Goal: Task Accomplishment & Management: Use online tool/utility

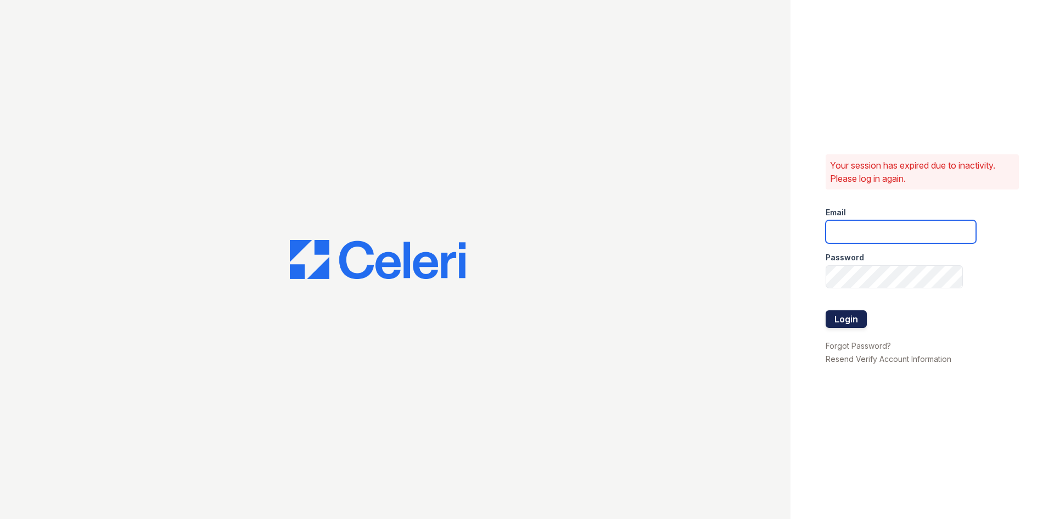
type input "[EMAIL_ADDRESS][DOMAIN_NAME]"
click at [857, 316] on button "Login" at bounding box center [846, 319] width 41 height 18
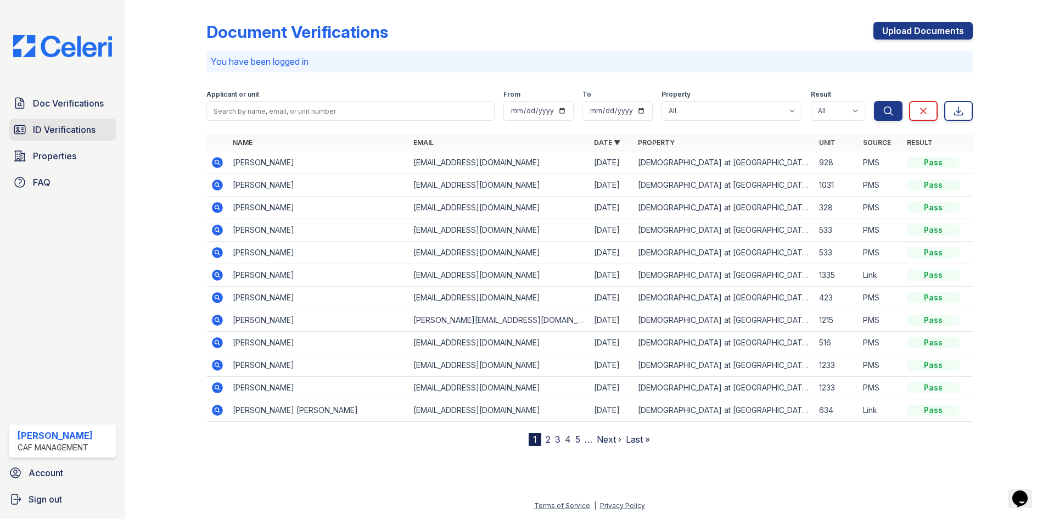
click at [49, 130] on span "ID Verifications" at bounding box center [64, 129] width 63 height 13
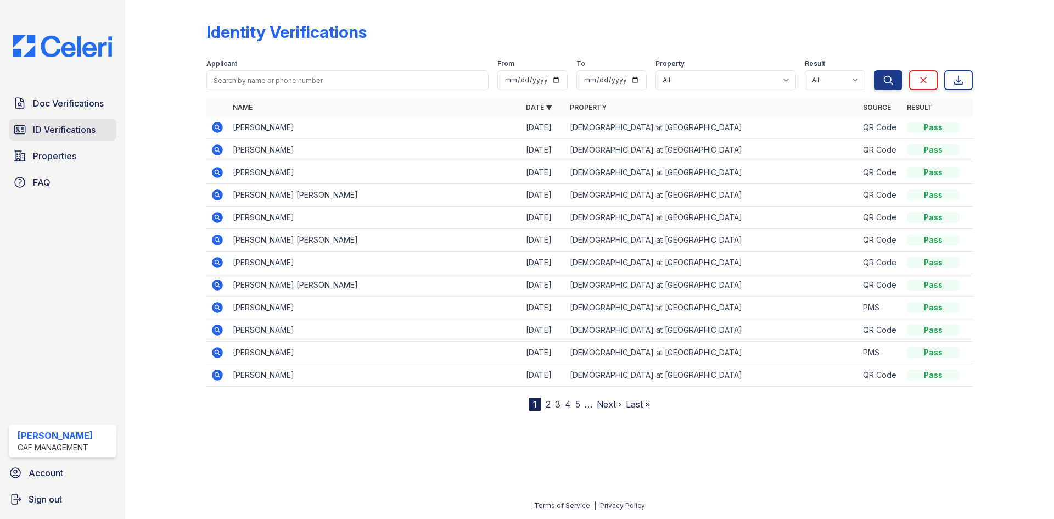
click at [52, 127] on span "ID Verifications" at bounding box center [64, 129] width 63 height 13
